Goal: Transaction & Acquisition: Purchase product/service

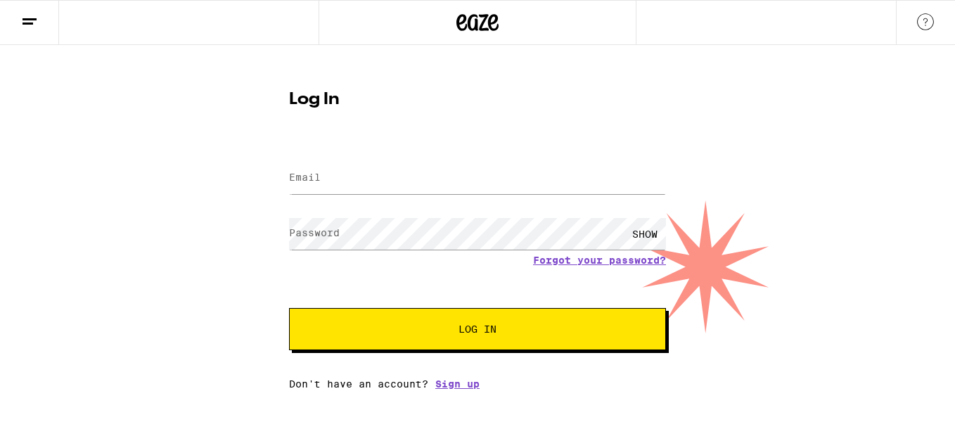
drag, startPoint x: 0, startPoint y: 0, endPoint x: 311, endPoint y: 176, distance: 357.3
click at [311, 176] on label "Email" at bounding box center [305, 177] width 32 height 11
click at [395, 178] on input "mm" at bounding box center [477, 179] width 377 height 32
type input "[EMAIL_ADDRESS][DOMAIN_NAME]"
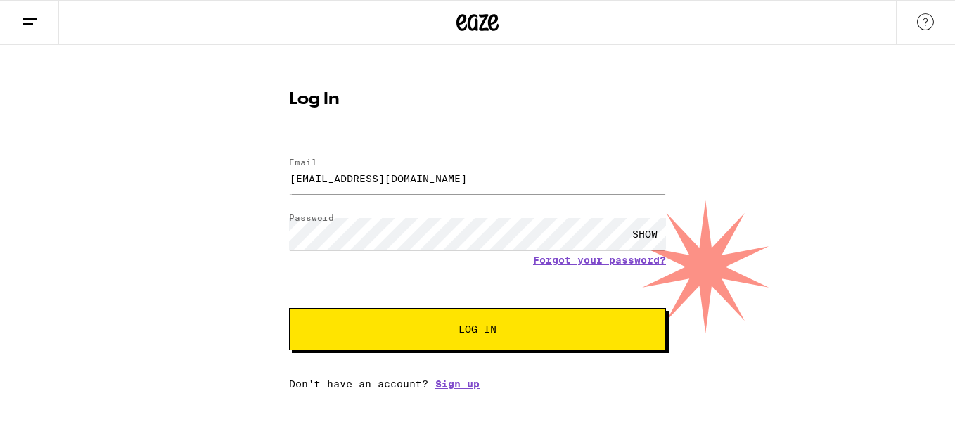
click at [289, 308] on button "Log In" at bounding box center [477, 329] width 377 height 42
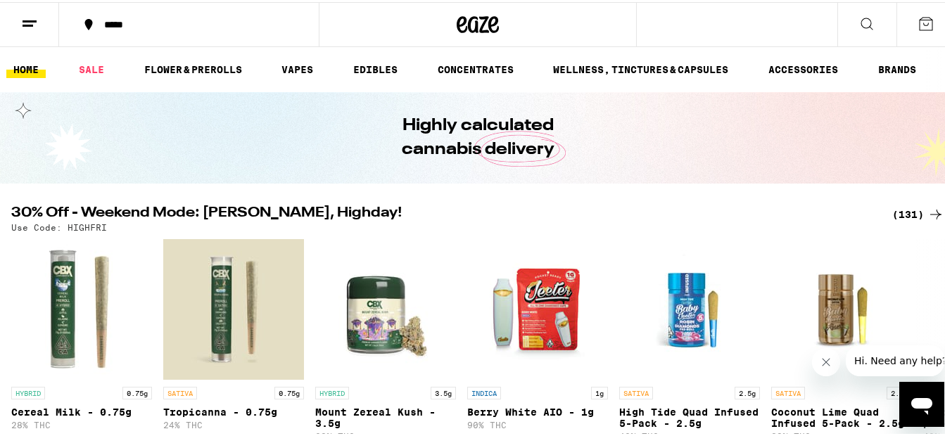
click at [899, 208] on div "(131)" at bounding box center [918, 212] width 52 height 17
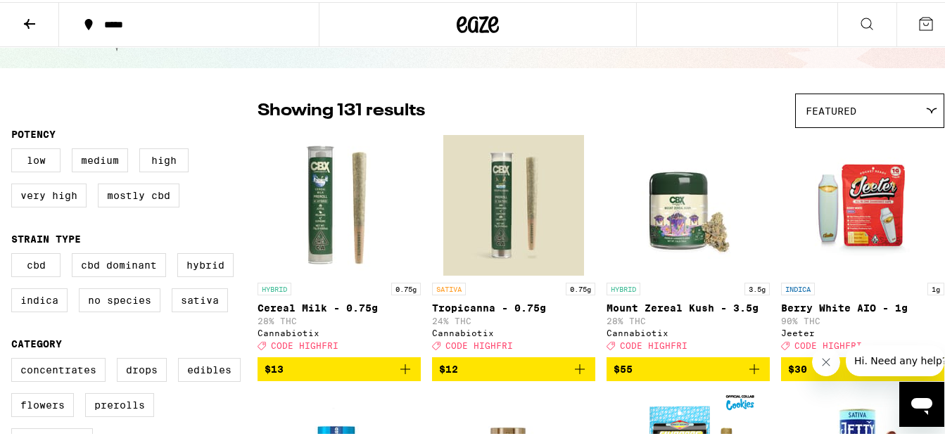
scroll to position [141, 0]
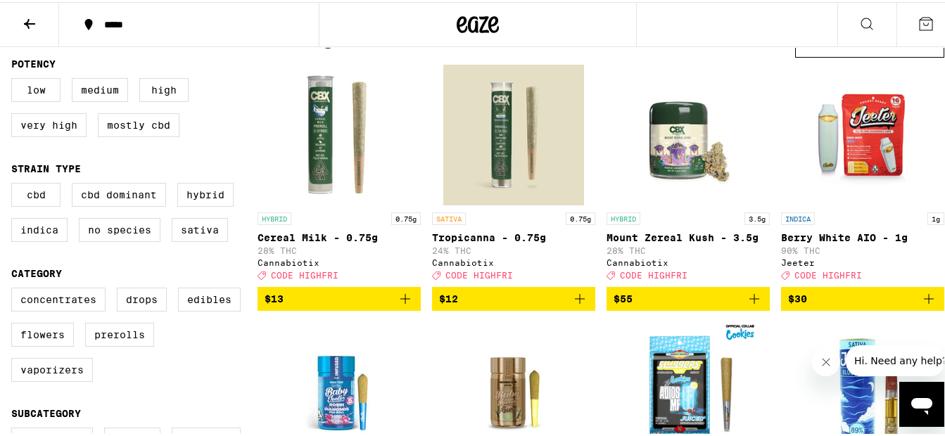
drag, startPoint x: 386, startPoint y: 306, endPoint x: 479, endPoint y: 320, distance: 94.6
click at [386, 305] on span "$13" at bounding box center [339, 296] width 149 height 17
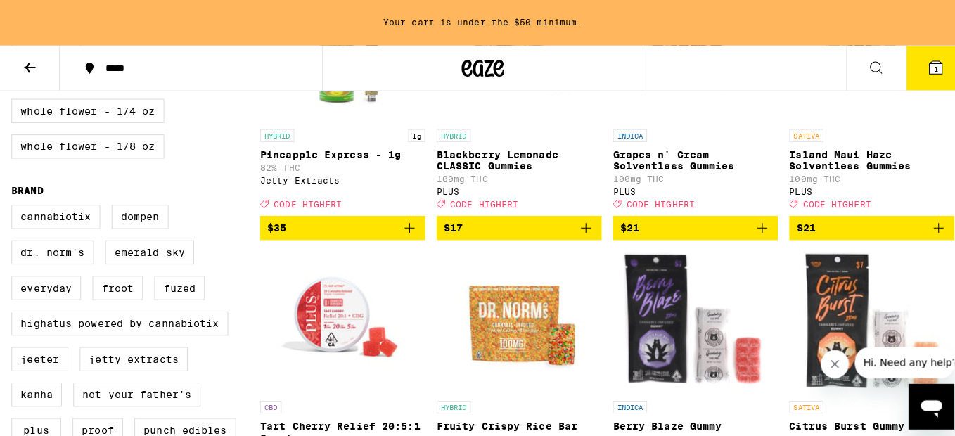
scroll to position [819, 0]
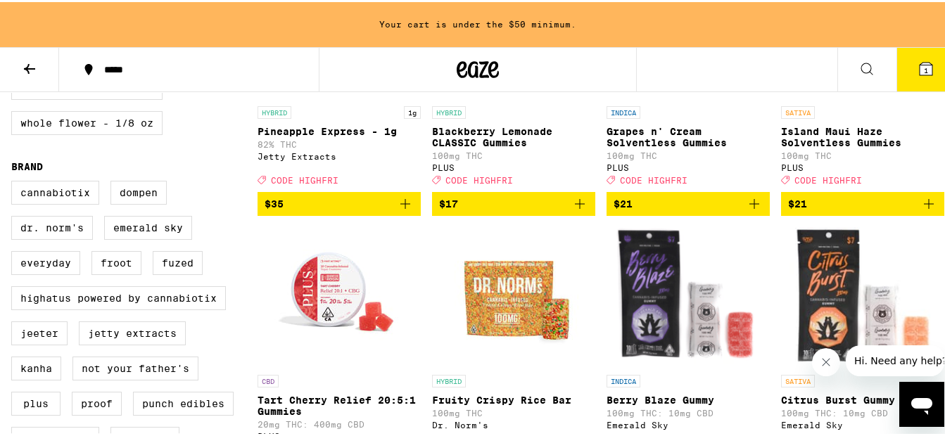
click at [673, 386] on div "INDICA" at bounding box center [687, 379] width 163 height 13
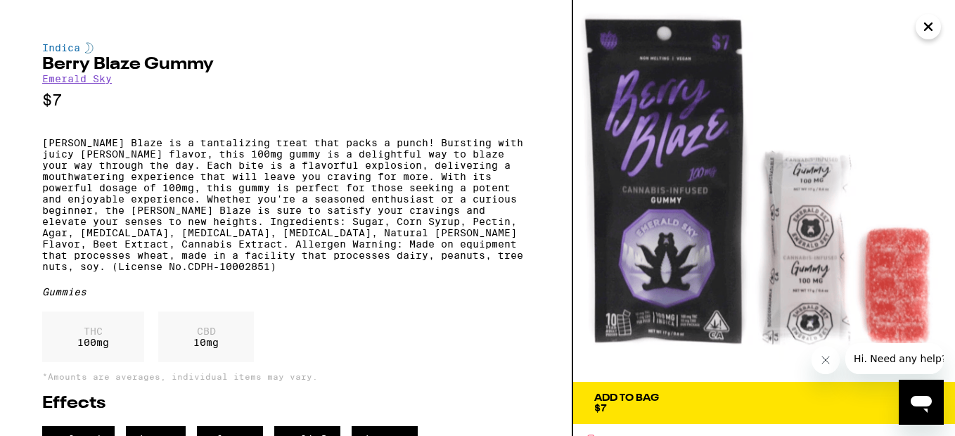
click at [934, 27] on icon "Close" at bounding box center [928, 26] width 17 height 21
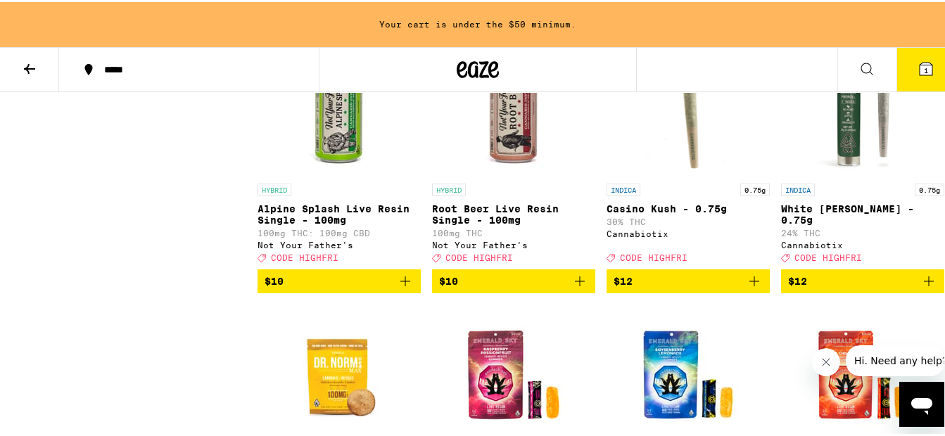
scroll to position [2145, 0]
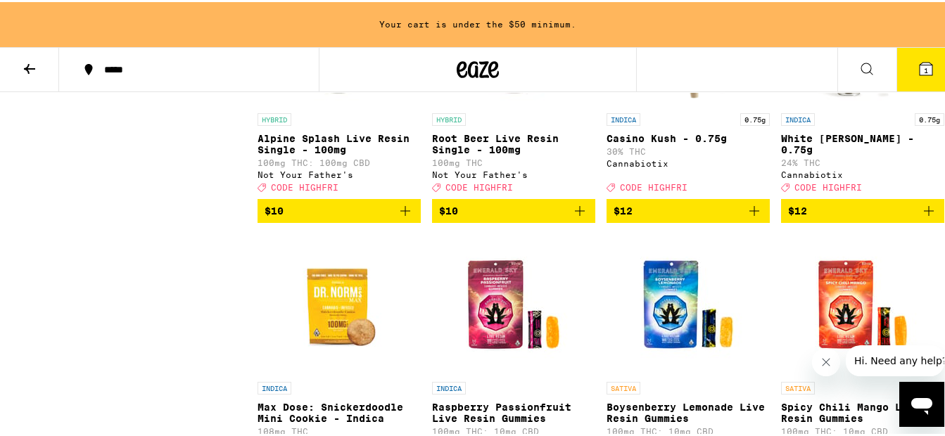
click at [672, 217] on span "$12" at bounding box center [688, 209] width 149 height 17
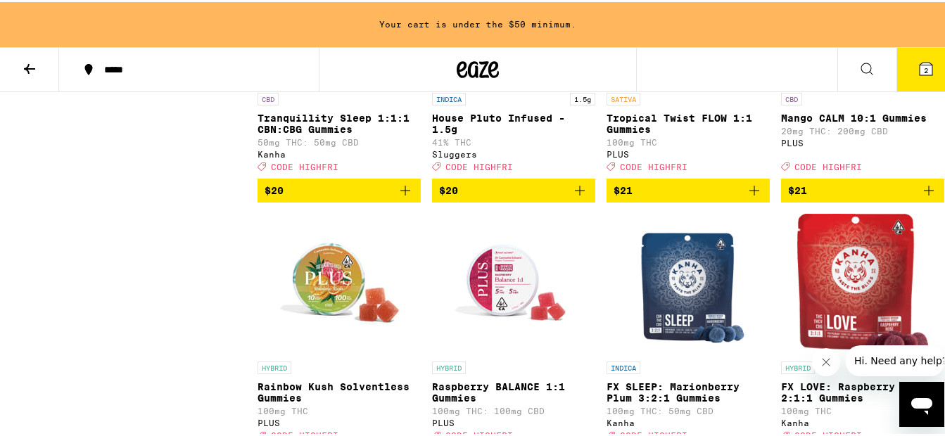
scroll to position [5944, 0]
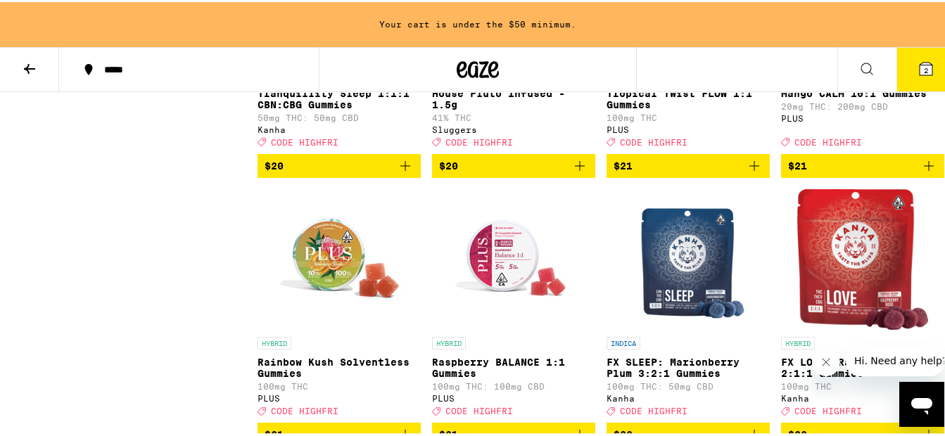
drag, startPoint x: 488, startPoint y: 368, endPoint x: 370, endPoint y: 364, distance: 117.6
click at [488, 172] on span "$20" at bounding box center [513, 163] width 149 height 17
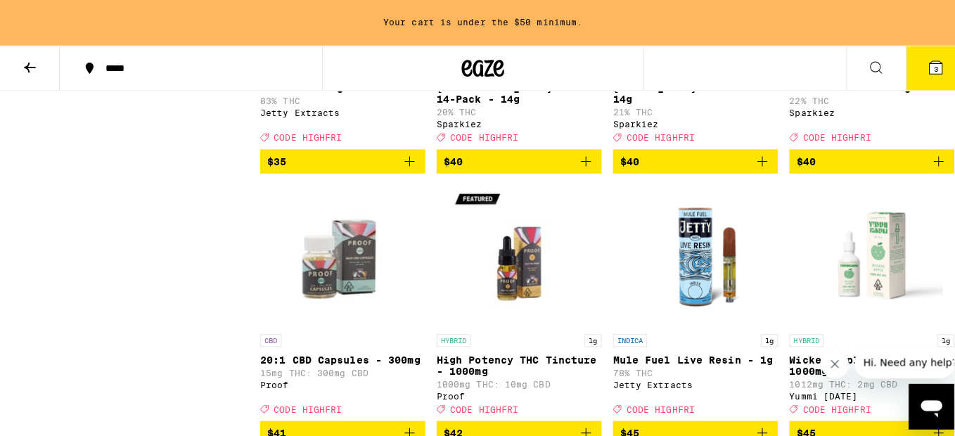
scroll to position [7563, 0]
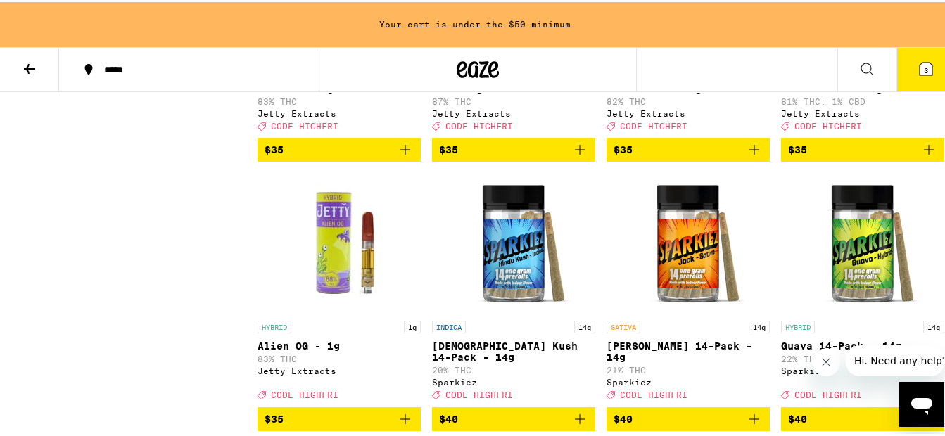
click at [920, 67] on icon at bounding box center [926, 67] width 13 height 13
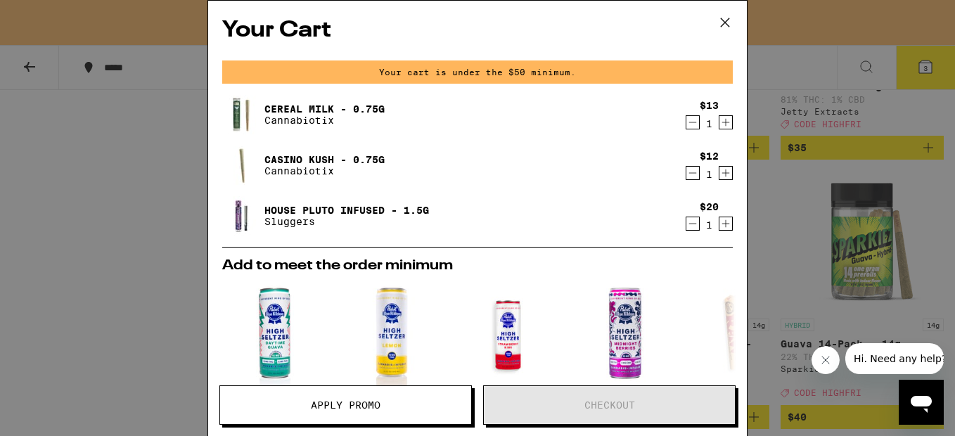
click at [687, 122] on icon "Decrement" at bounding box center [693, 122] width 13 height 17
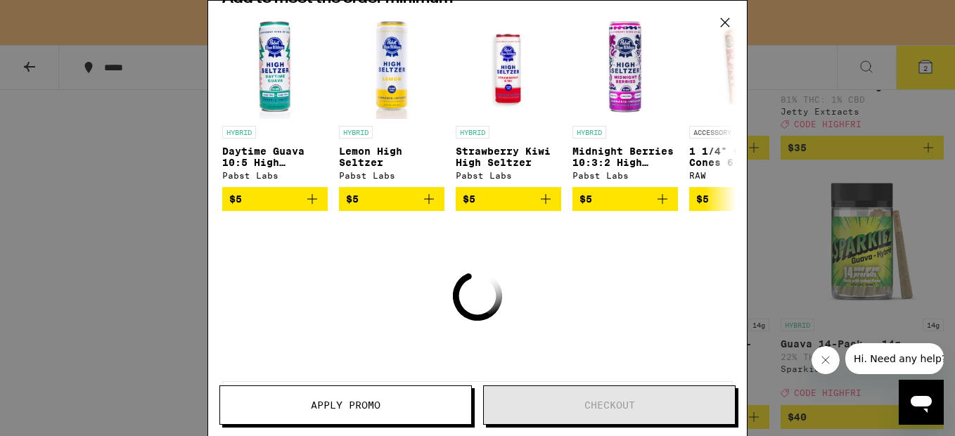
scroll to position [146, 0]
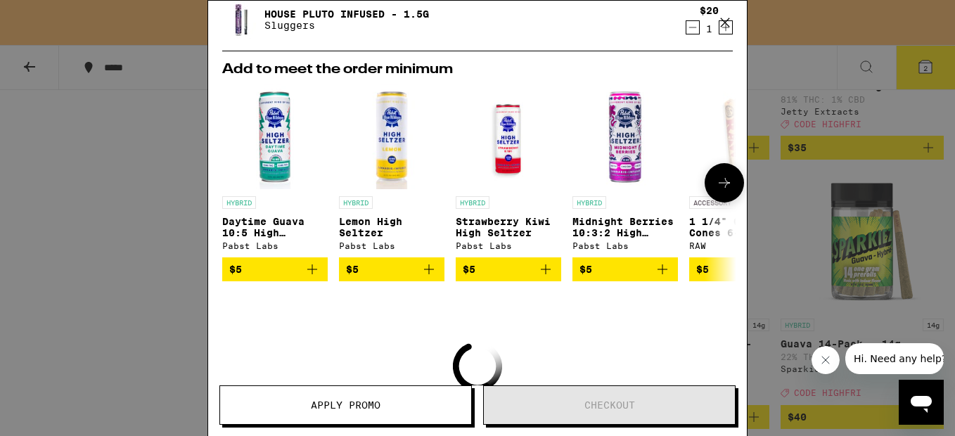
click at [719, 188] on icon at bounding box center [724, 182] width 17 height 17
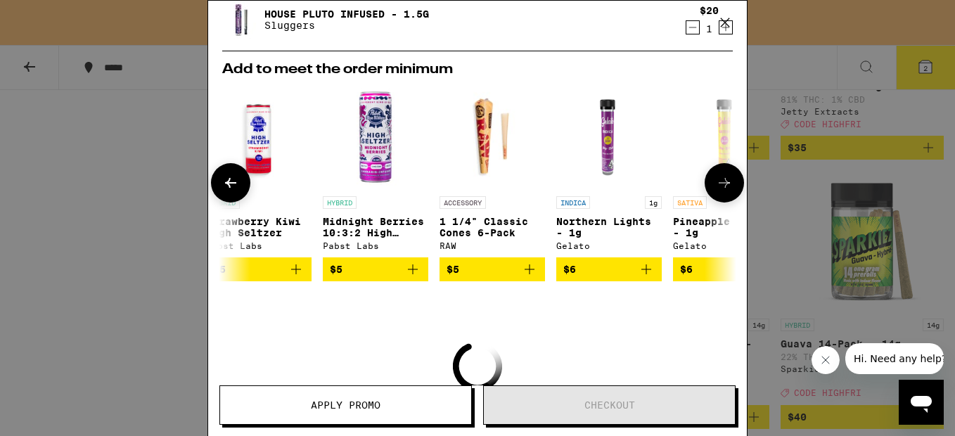
scroll to position [0, 347]
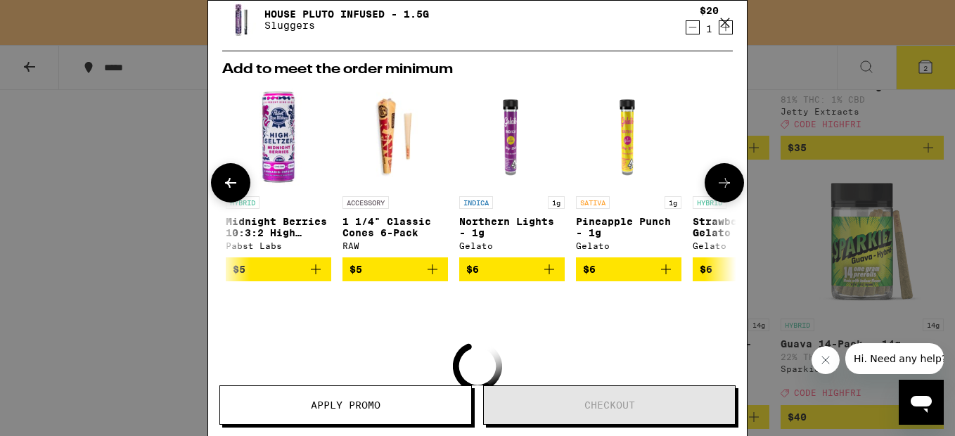
click at [719, 188] on icon at bounding box center [724, 182] width 17 height 17
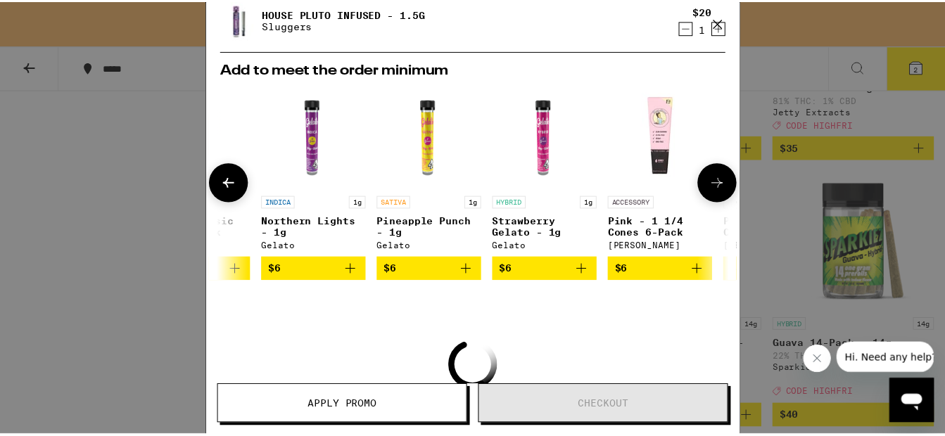
scroll to position [0, 668]
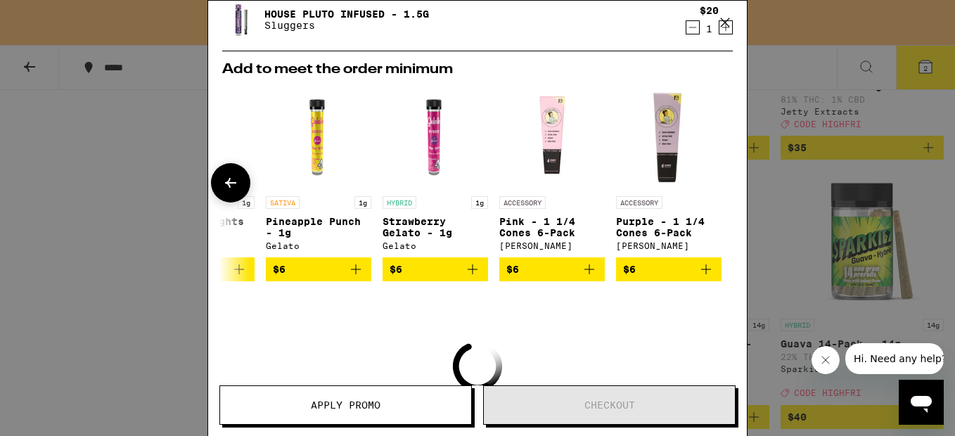
click at [719, 188] on div at bounding box center [724, 182] width 39 height 39
click at [725, 21] on icon at bounding box center [725, 22] width 21 height 21
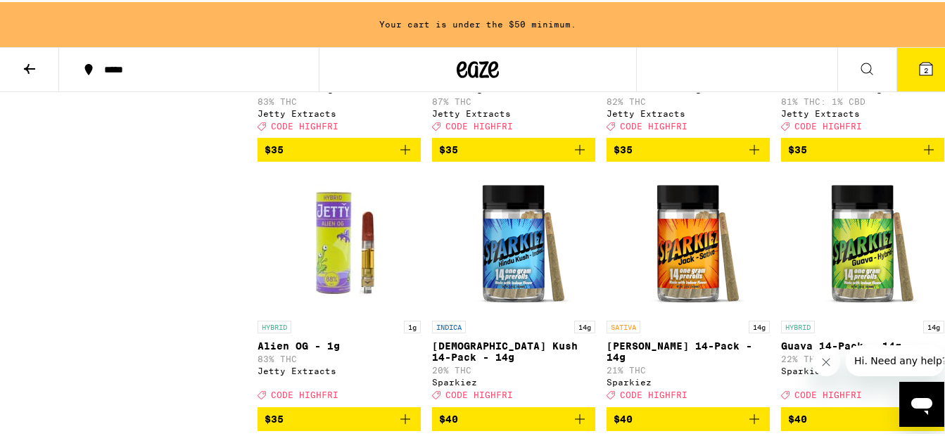
click at [31, 65] on icon at bounding box center [29, 67] width 11 height 10
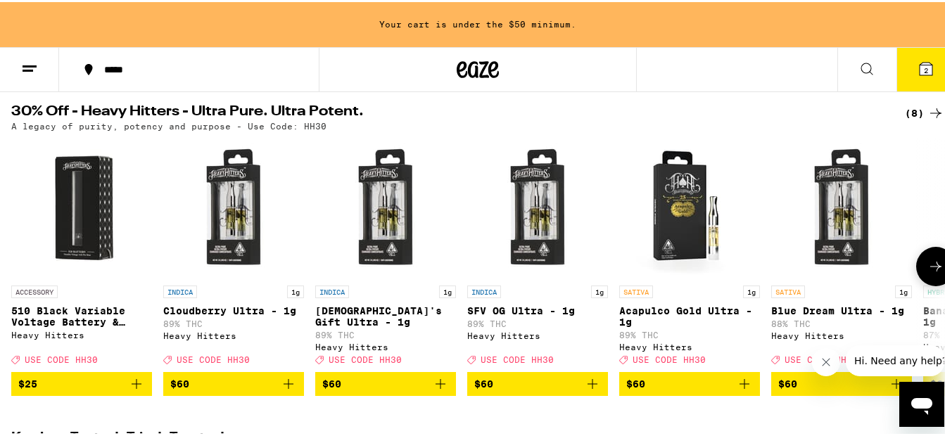
scroll to position [492, 0]
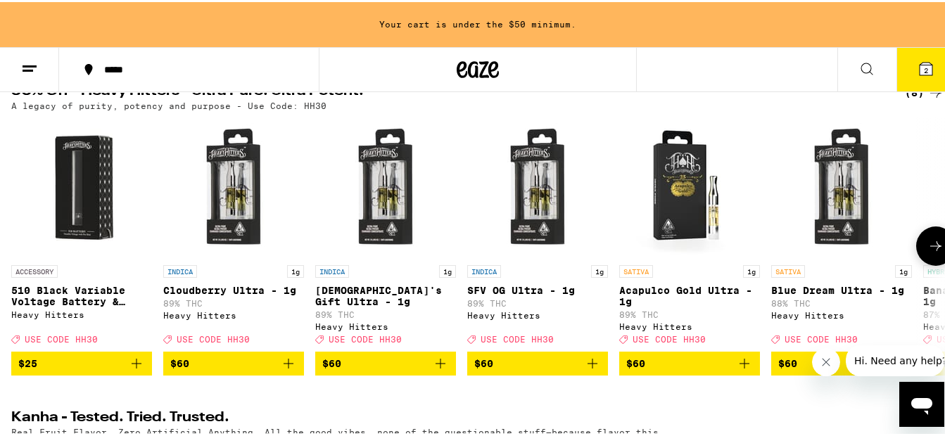
click at [927, 253] on icon at bounding box center [935, 244] width 17 height 17
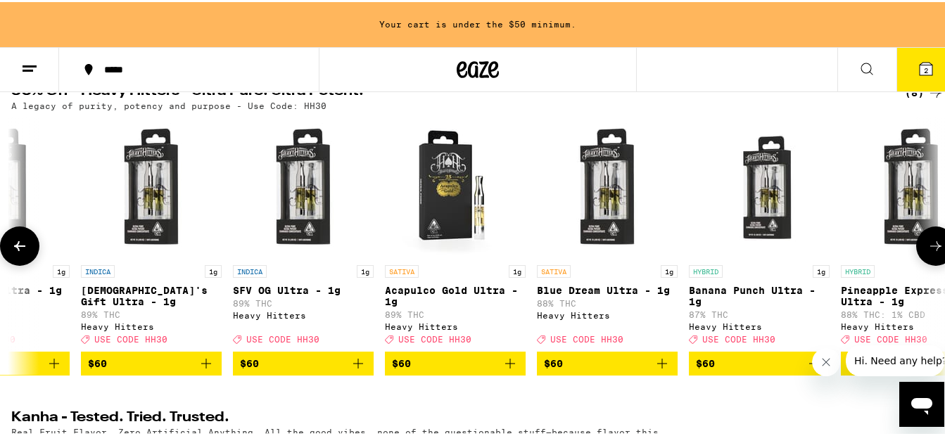
scroll to position [0, 293]
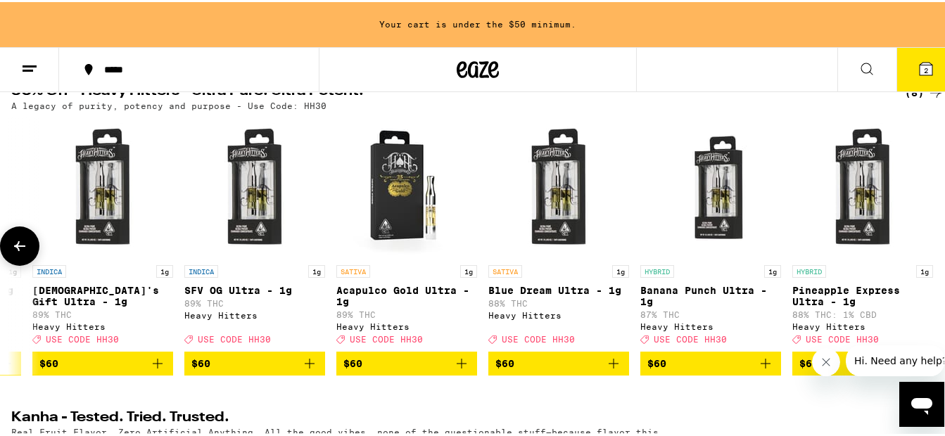
click at [20, 253] on icon at bounding box center [19, 244] width 17 height 17
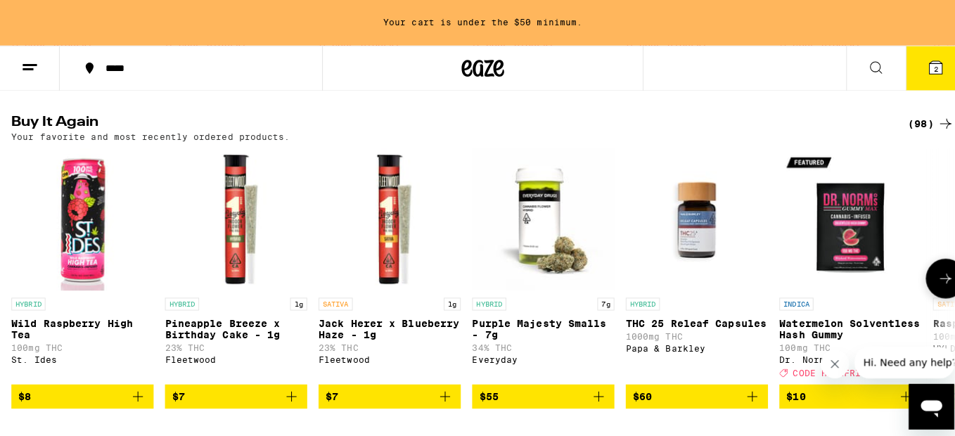
scroll to position [1126, 0]
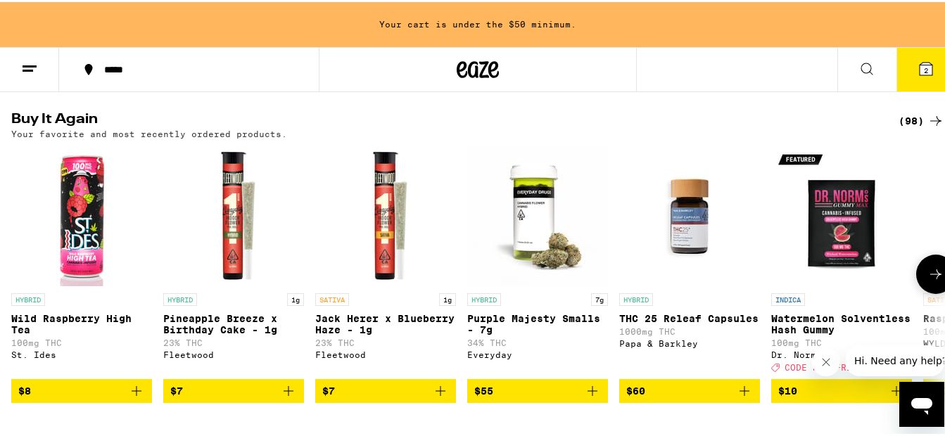
click at [80, 350] on div "HYBRID Wild Raspberry High Tea 100mg THC St. Ides" at bounding box center [81, 330] width 141 height 79
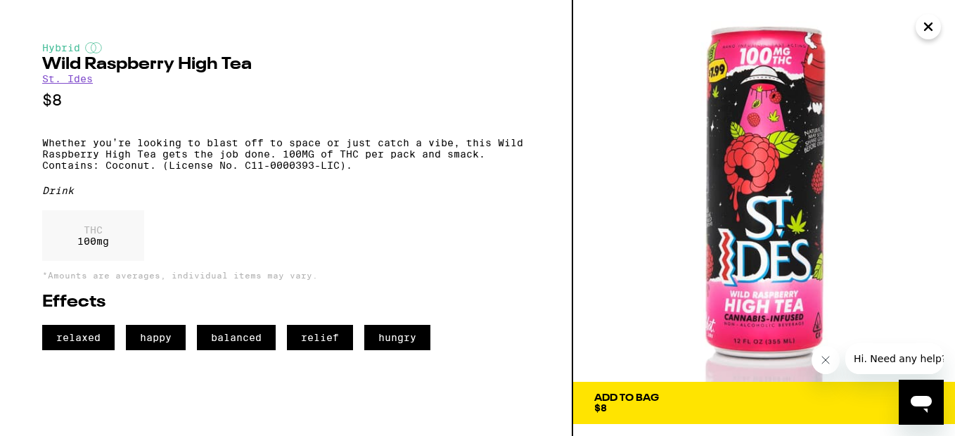
click at [801, 402] on span "Add To Bag $8" at bounding box center [765, 403] width 340 height 20
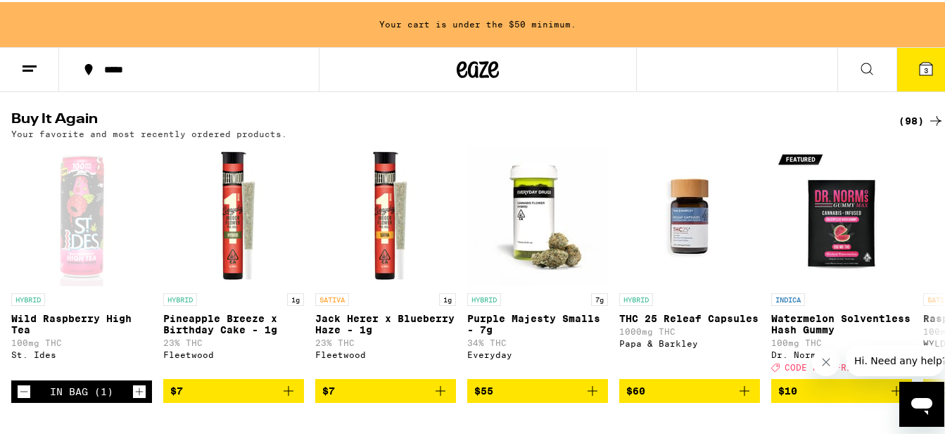
click at [924, 68] on button "3" at bounding box center [925, 68] width 59 height 44
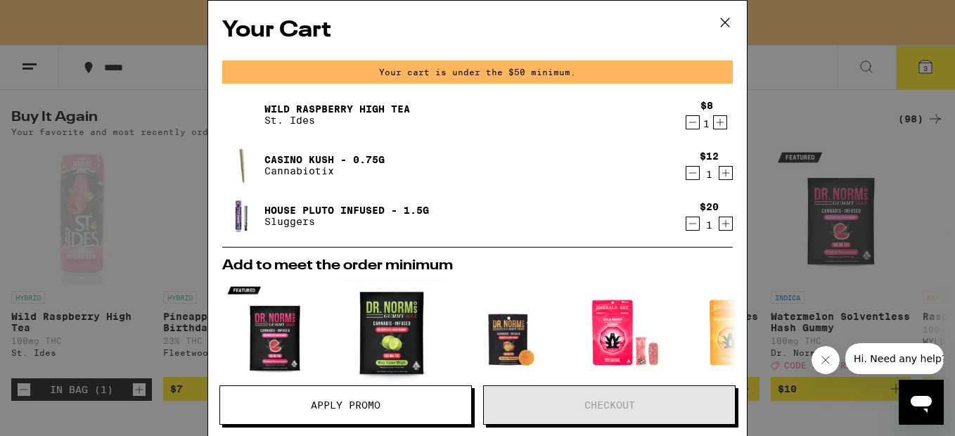
click at [714, 122] on icon "Increment" at bounding box center [720, 122] width 13 height 17
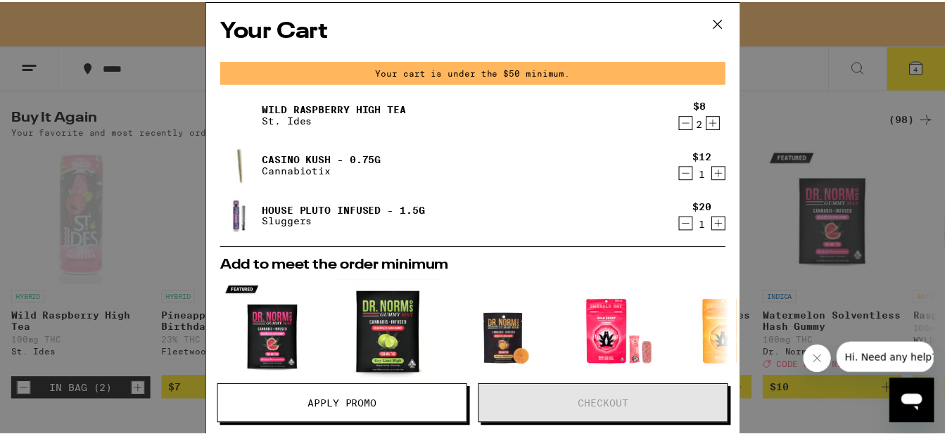
scroll to position [1081, 0]
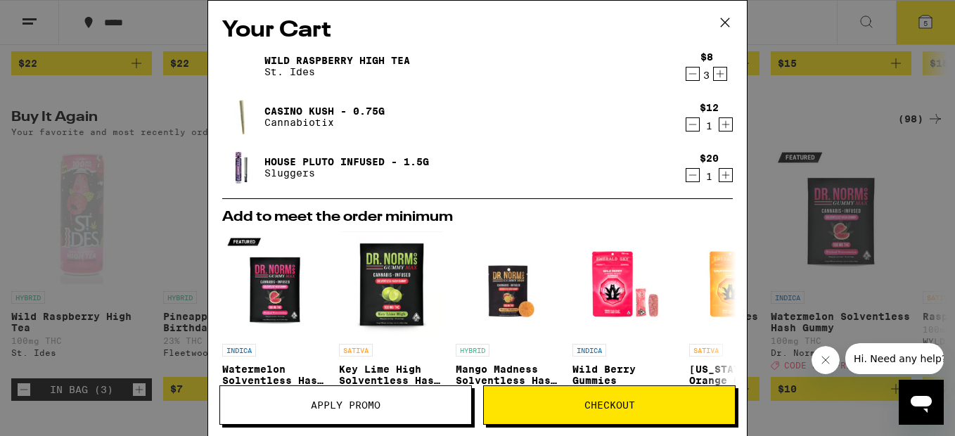
click at [714, 74] on icon "Increment" at bounding box center [720, 73] width 13 height 17
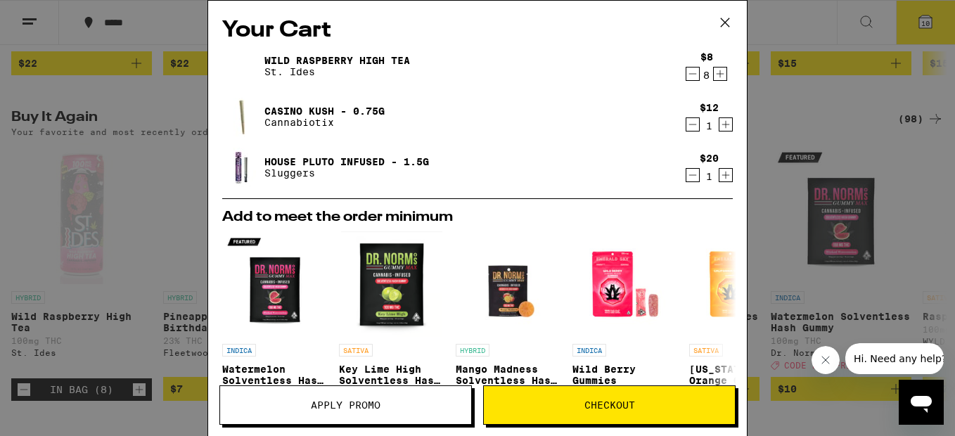
click at [769, 142] on div "Your Cart Wild Raspberry High Tea St. Ides $8 8 Casino Kush - 0.75g Cannabiotix…" at bounding box center [477, 218] width 955 height 436
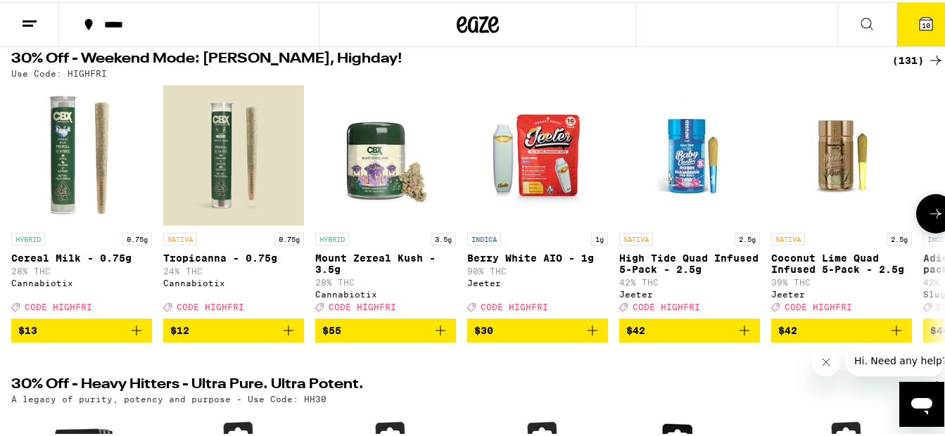
scroll to position [211, 0]
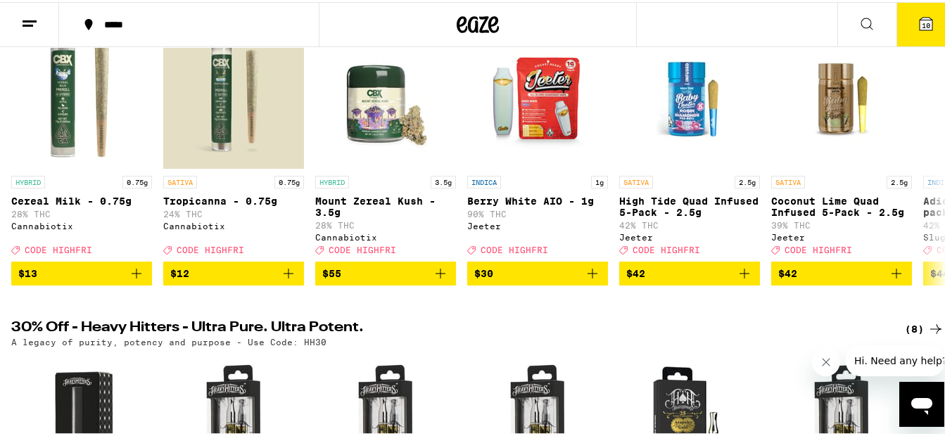
click at [922, 23] on span "10" at bounding box center [926, 23] width 8 height 8
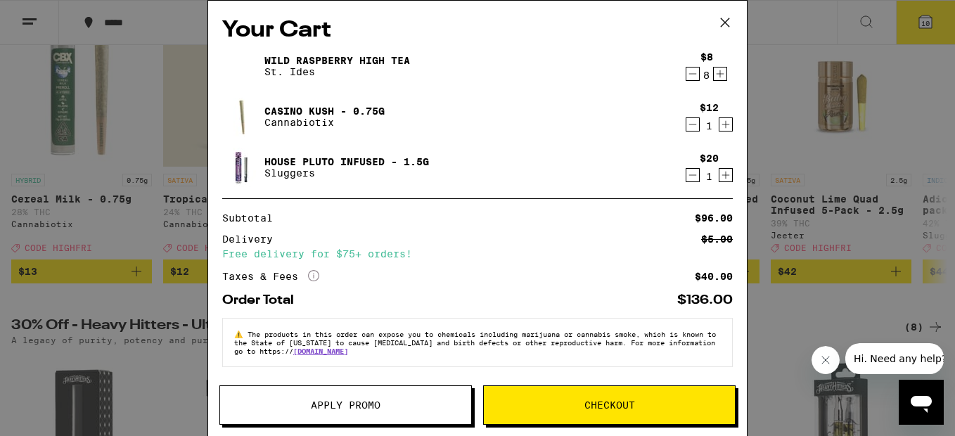
click at [360, 403] on span "Apply Promo" at bounding box center [346, 405] width 70 height 10
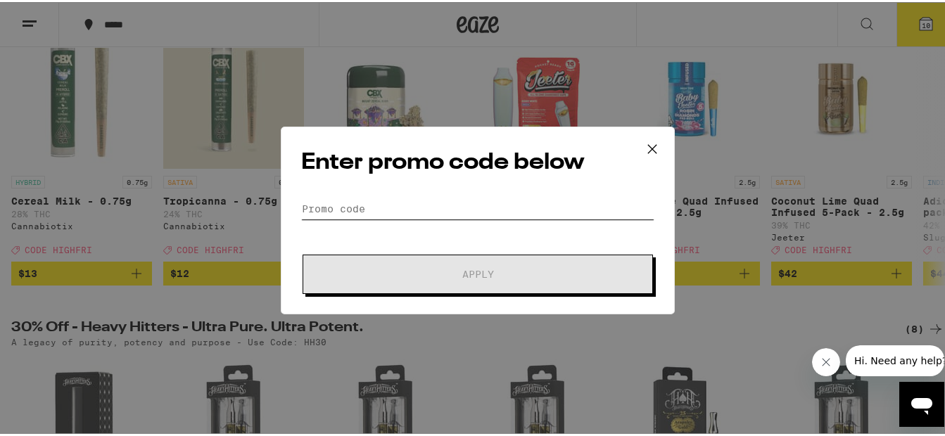
click at [364, 203] on input "Promo Code" at bounding box center [477, 206] width 353 height 21
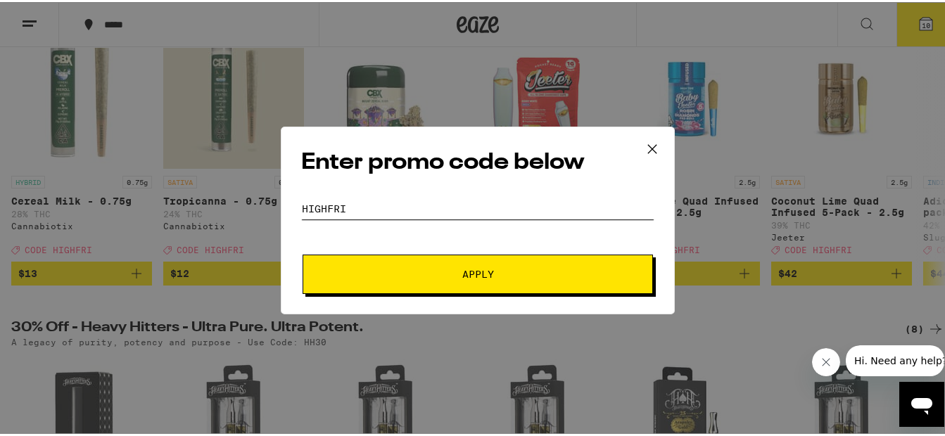
type input "highfri"
click at [352, 270] on span "Apply" at bounding box center [477, 272] width 253 height 10
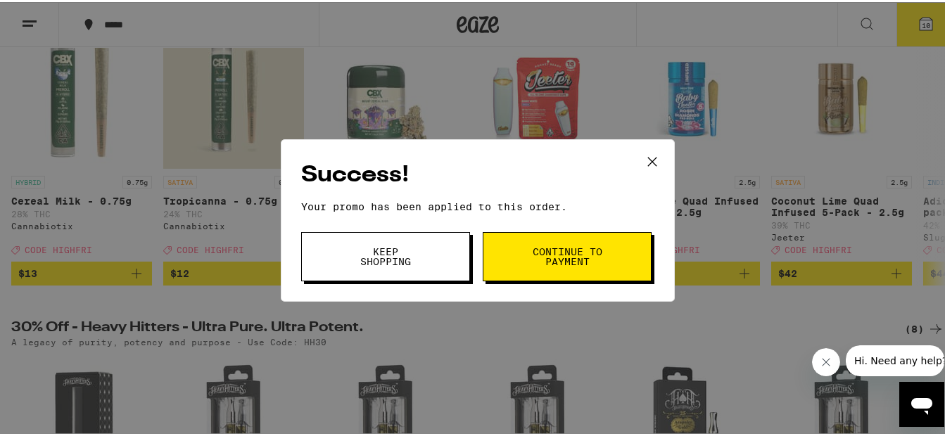
click at [647, 155] on icon at bounding box center [652, 159] width 21 height 21
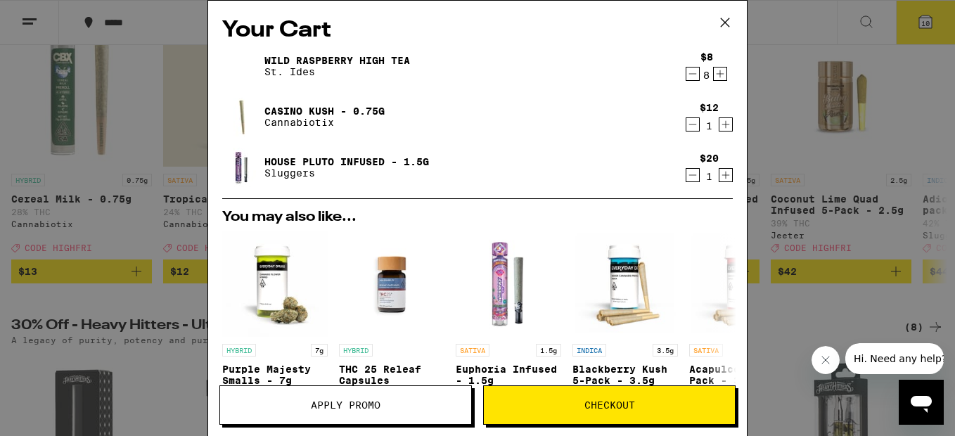
click at [786, 27] on div "Your Cart Wild Raspberry High Tea St. Ides $8 8 Casino Kush - 0.75g Cannabiotix…" at bounding box center [477, 218] width 955 height 436
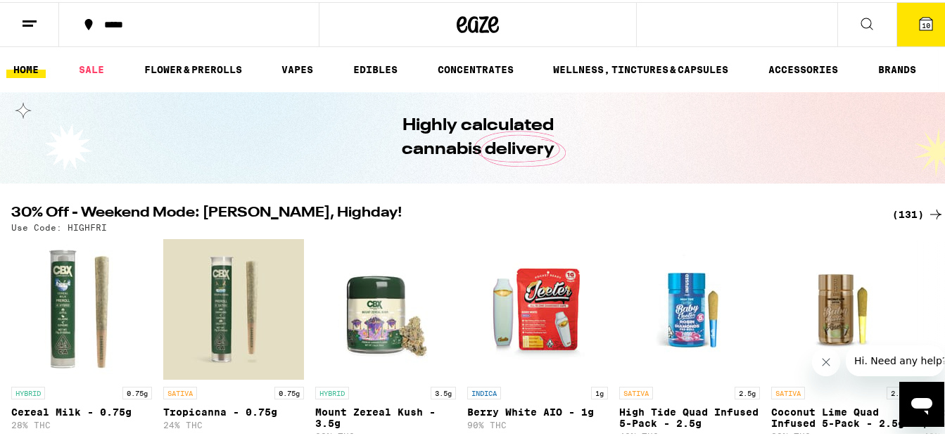
click at [922, 20] on span "10" at bounding box center [926, 23] width 8 height 8
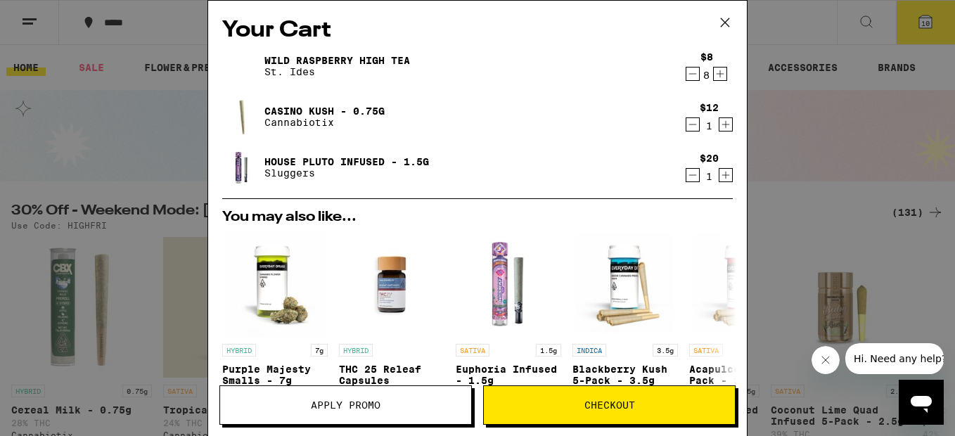
click at [548, 215] on h2 "You may also like..." at bounding box center [477, 217] width 511 height 14
click at [730, 17] on icon at bounding box center [725, 22] width 21 height 21
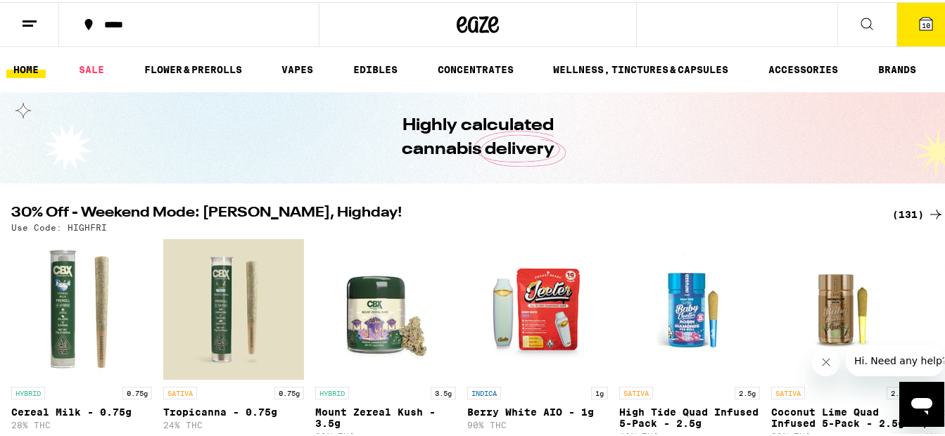
click at [922, 21] on span "10" at bounding box center [926, 23] width 8 height 8
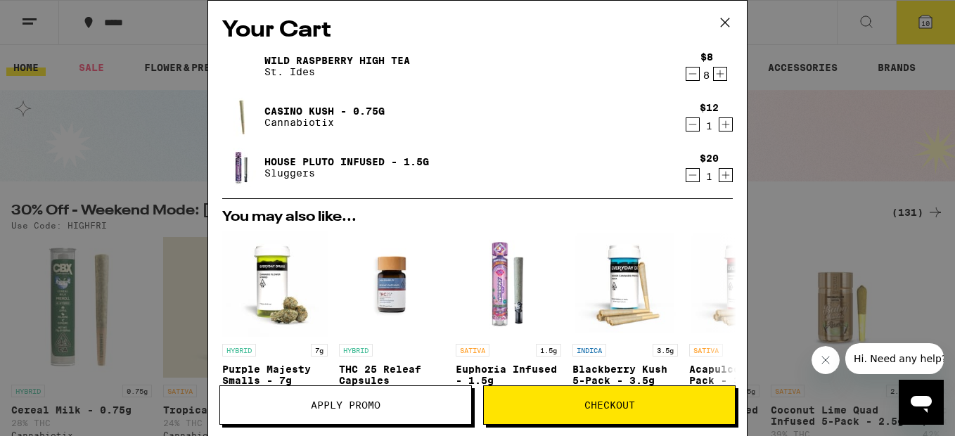
click at [726, 19] on icon at bounding box center [725, 22] width 21 height 21
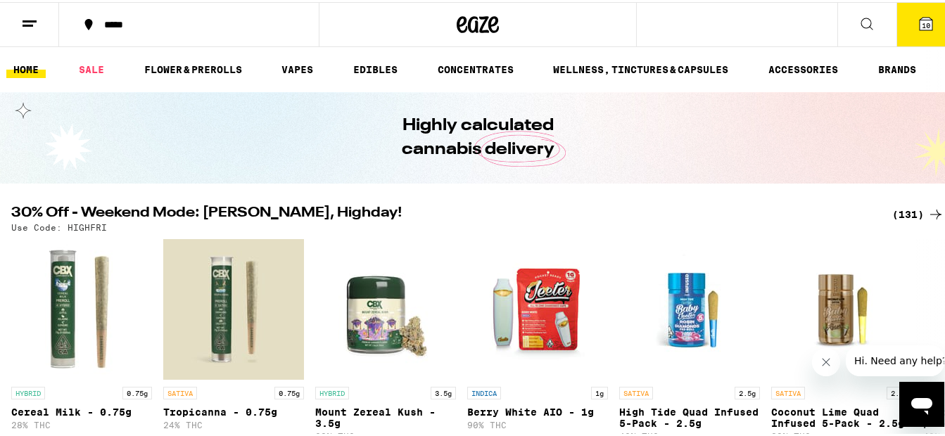
click at [900, 208] on div "(131)" at bounding box center [918, 212] width 52 height 17
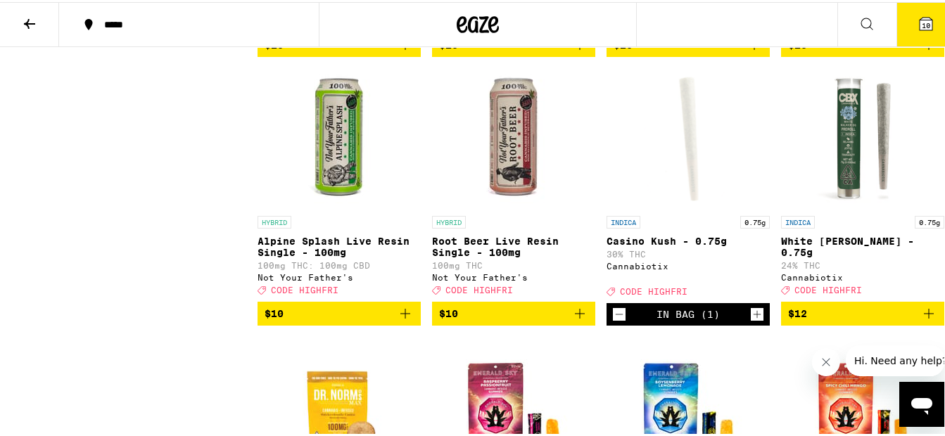
scroll to position [2040, 0]
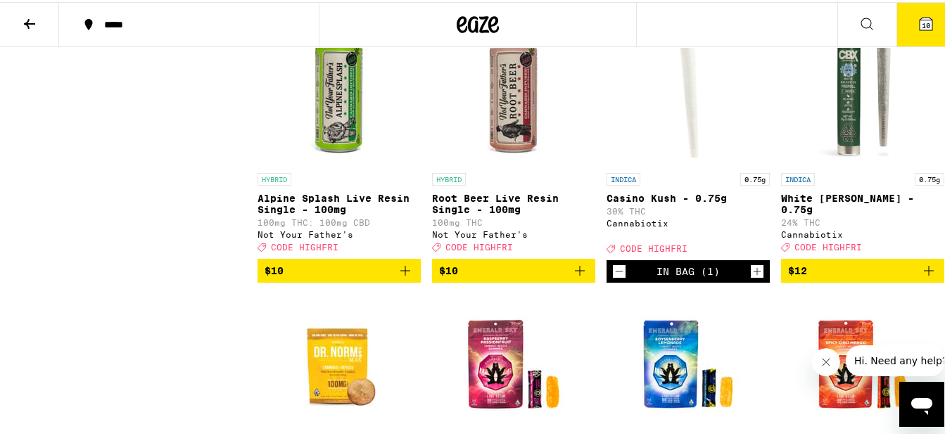
click at [616, 269] on icon "Decrement" at bounding box center [620, 269] width 8 height 0
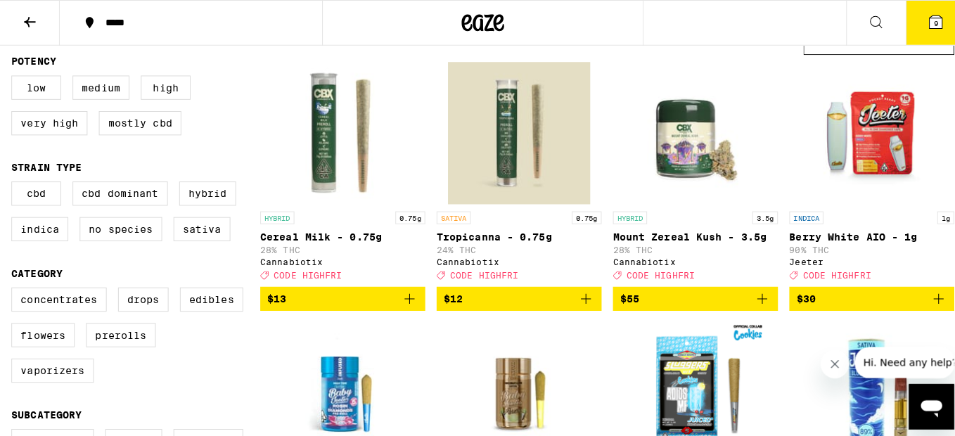
scroll to position [141, 0]
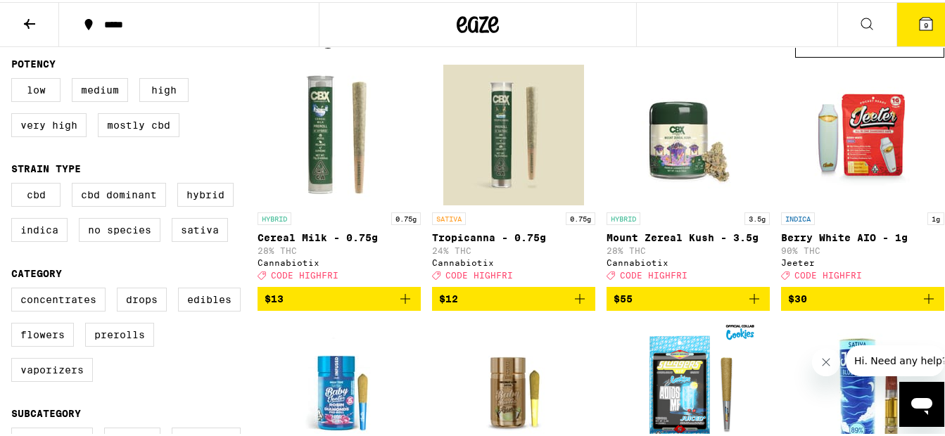
click at [354, 303] on span "$13" at bounding box center [339, 296] width 149 height 17
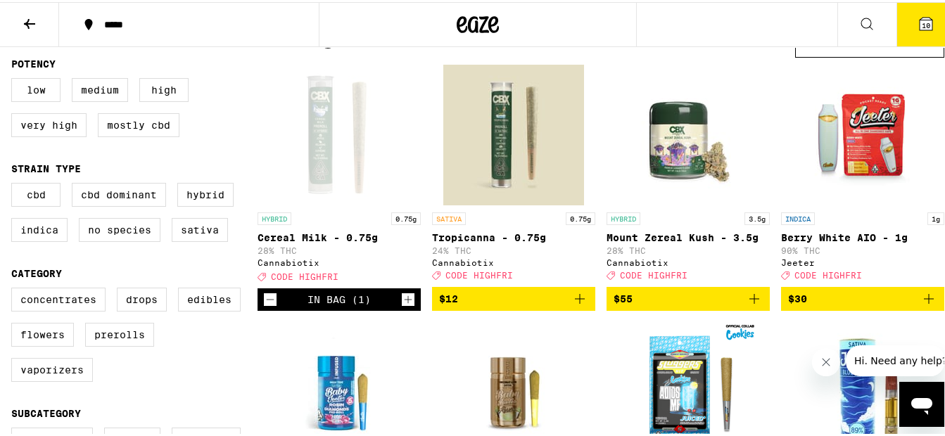
click at [405, 302] on icon "Increment" at bounding box center [409, 298] width 8 height 8
click at [922, 22] on span "11" at bounding box center [926, 23] width 8 height 8
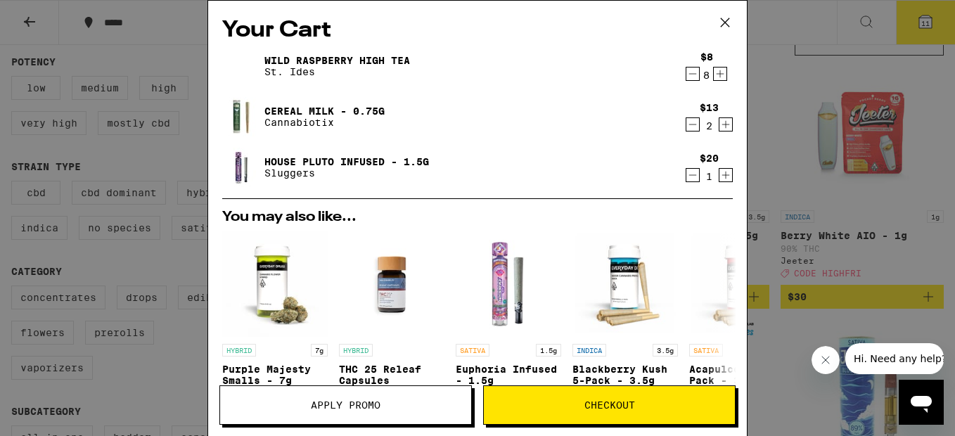
click at [689, 125] on icon "Decrement" at bounding box center [693, 125] width 8 height 0
click at [720, 125] on icon "Increment" at bounding box center [726, 124] width 13 height 17
click at [723, 125] on icon "Increment" at bounding box center [727, 125] width 8 height 8
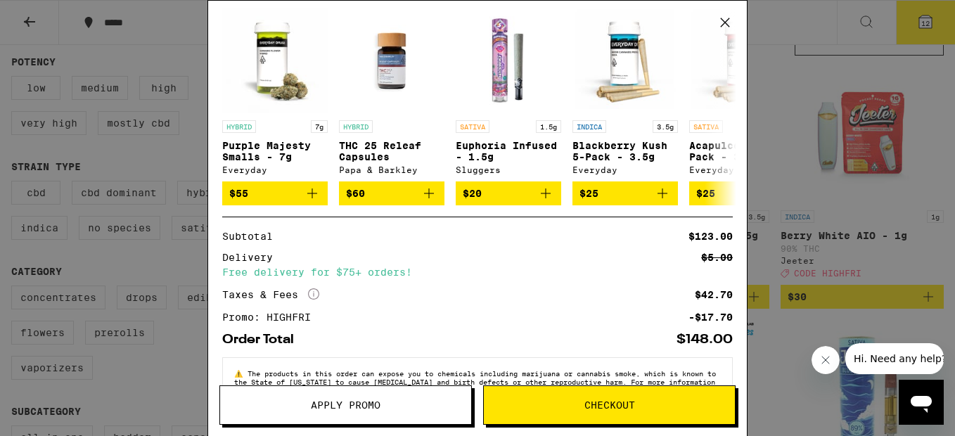
scroll to position [270, 0]
